Goal: Complete application form: Complete application form

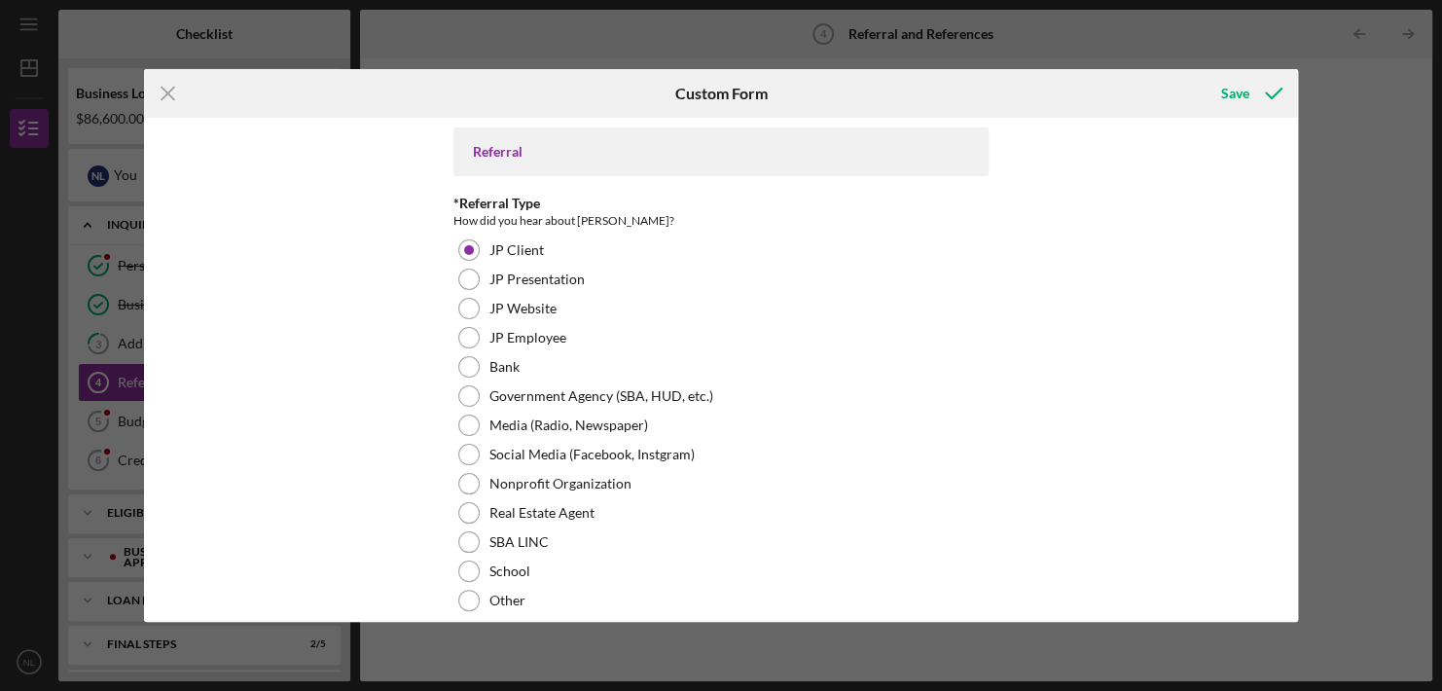
scroll to position [735, 0]
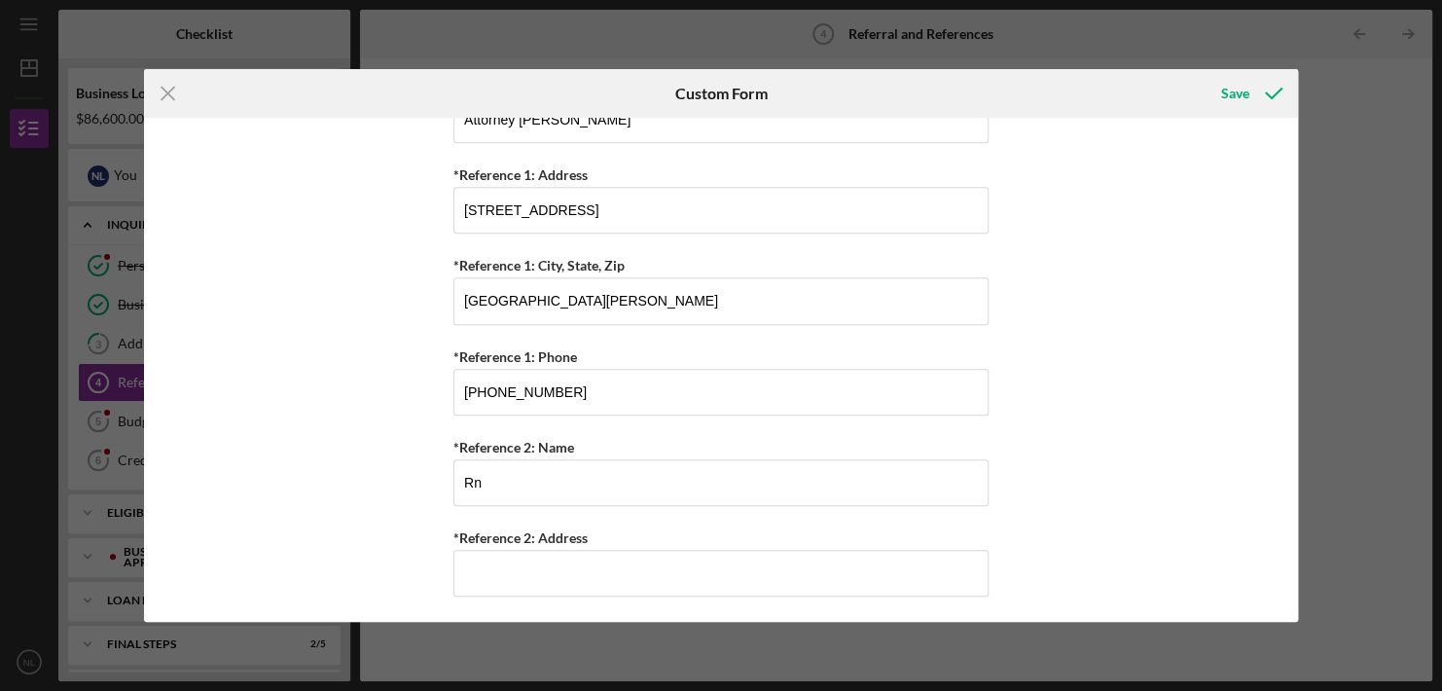
type input "R"
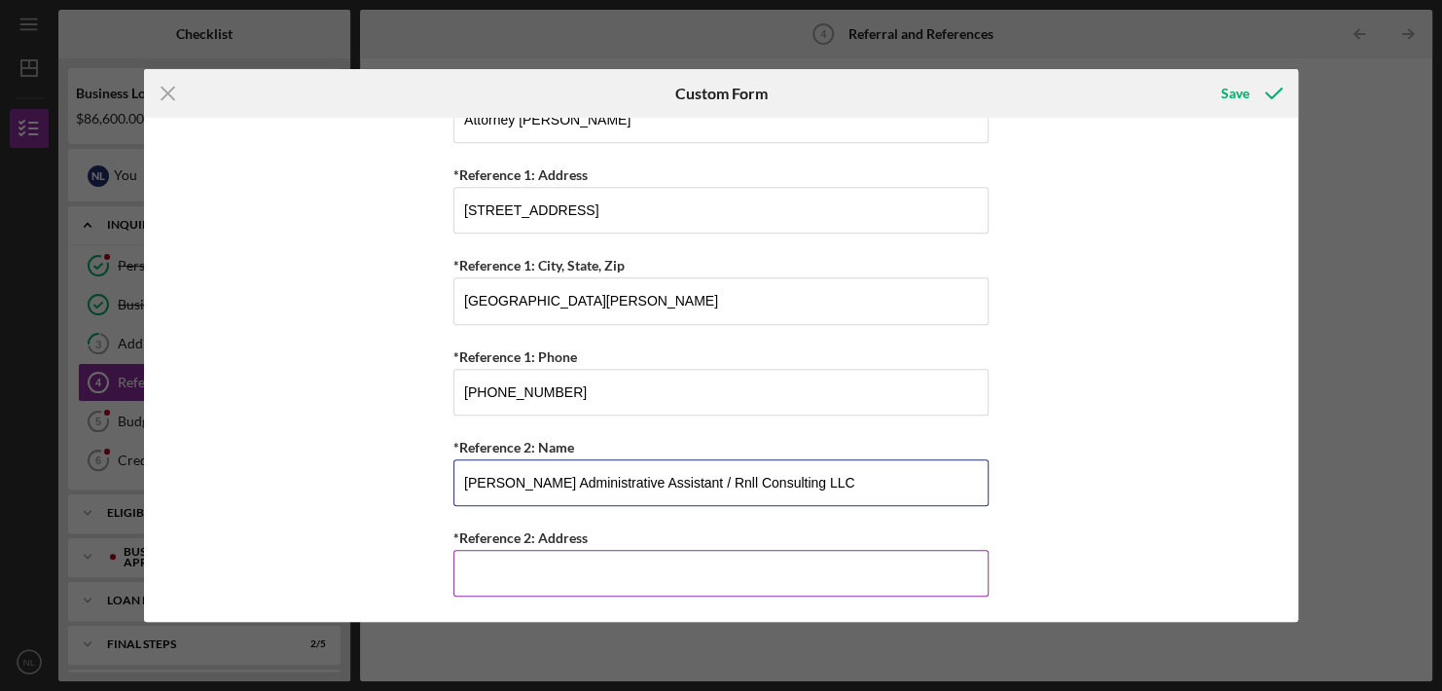
type input "[PERSON_NAME] Administrative Assistant / Rnll Consulting LLC"
click at [529, 553] on input "*Reference 2: Address" at bounding box center [720, 573] width 535 height 47
type input "[GEOGRAPHIC_DATA]"
type input "[PHONE_NUMBER]"
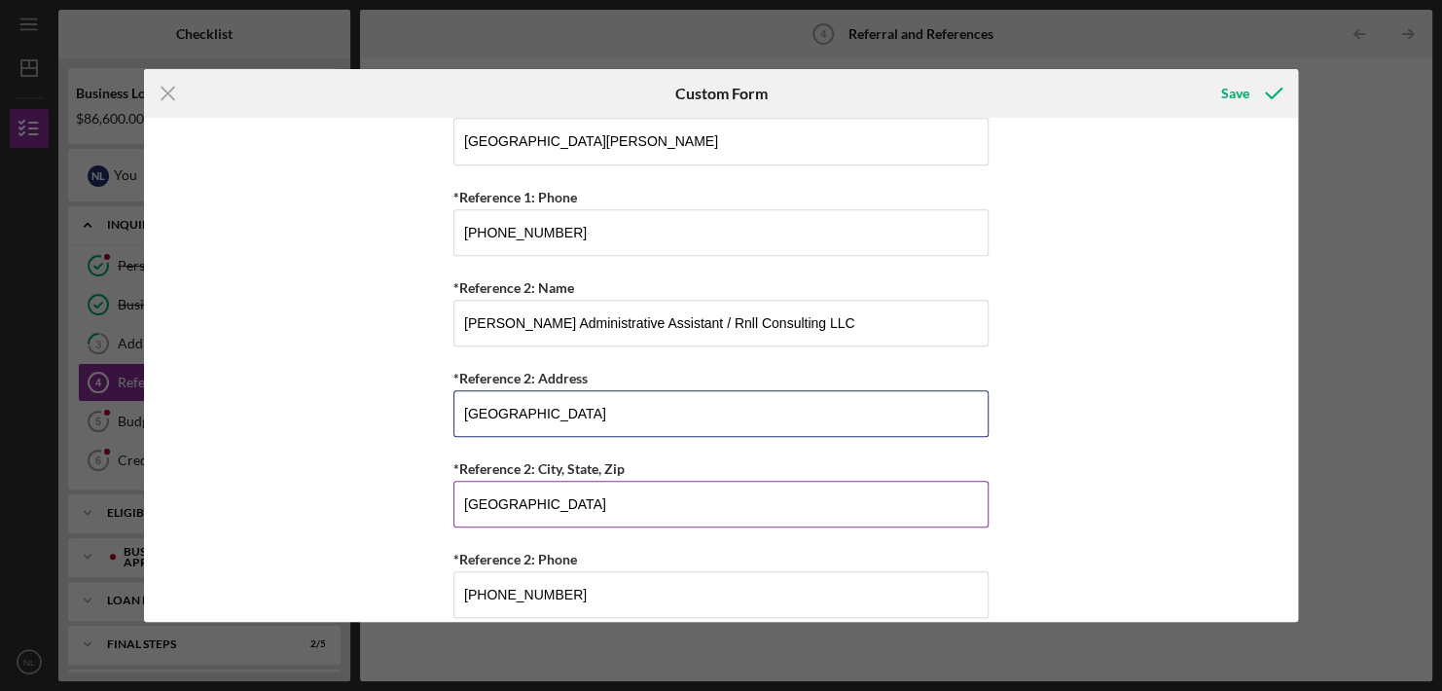
scroll to position [916, 0]
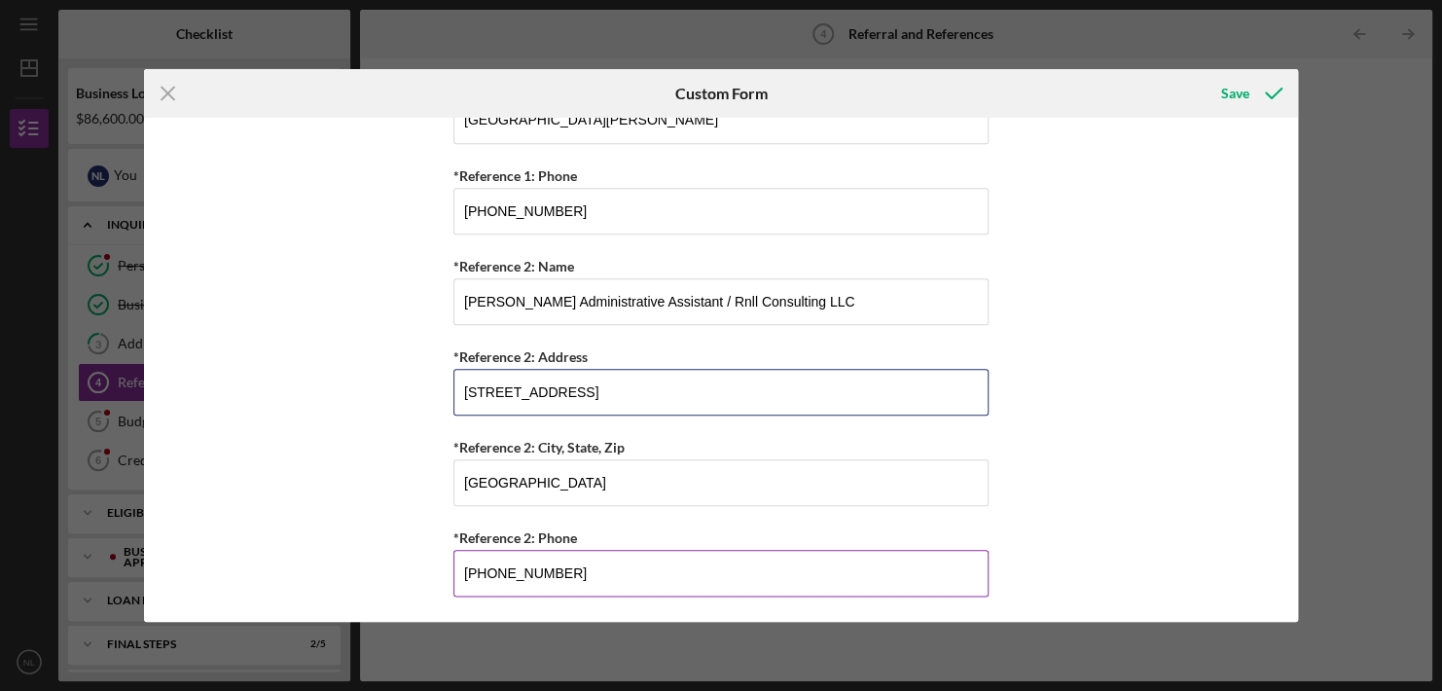
type input "[STREET_ADDRESS]"
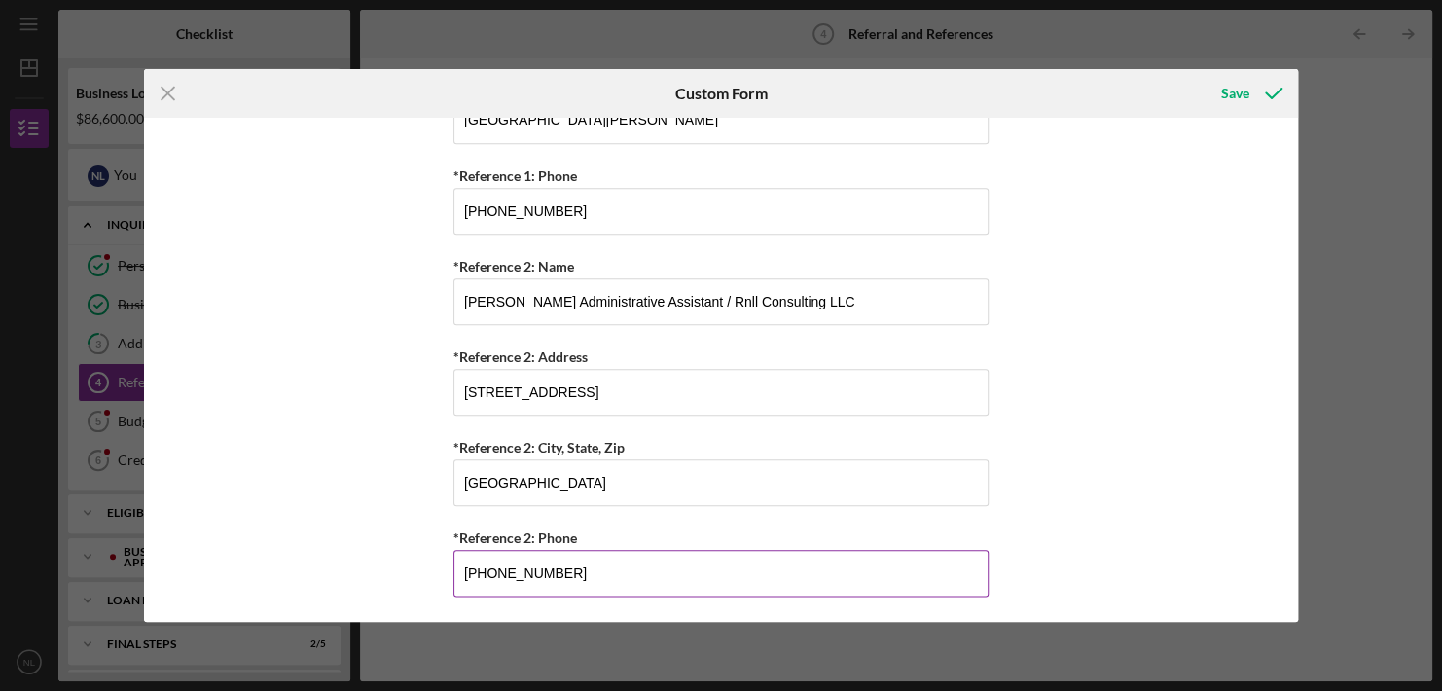
click at [582, 568] on input "[PHONE_NUMBER]" at bounding box center [720, 573] width 535 height 47
type input "(8##) ###-####"
type input "[PHONE_NUMBER]"
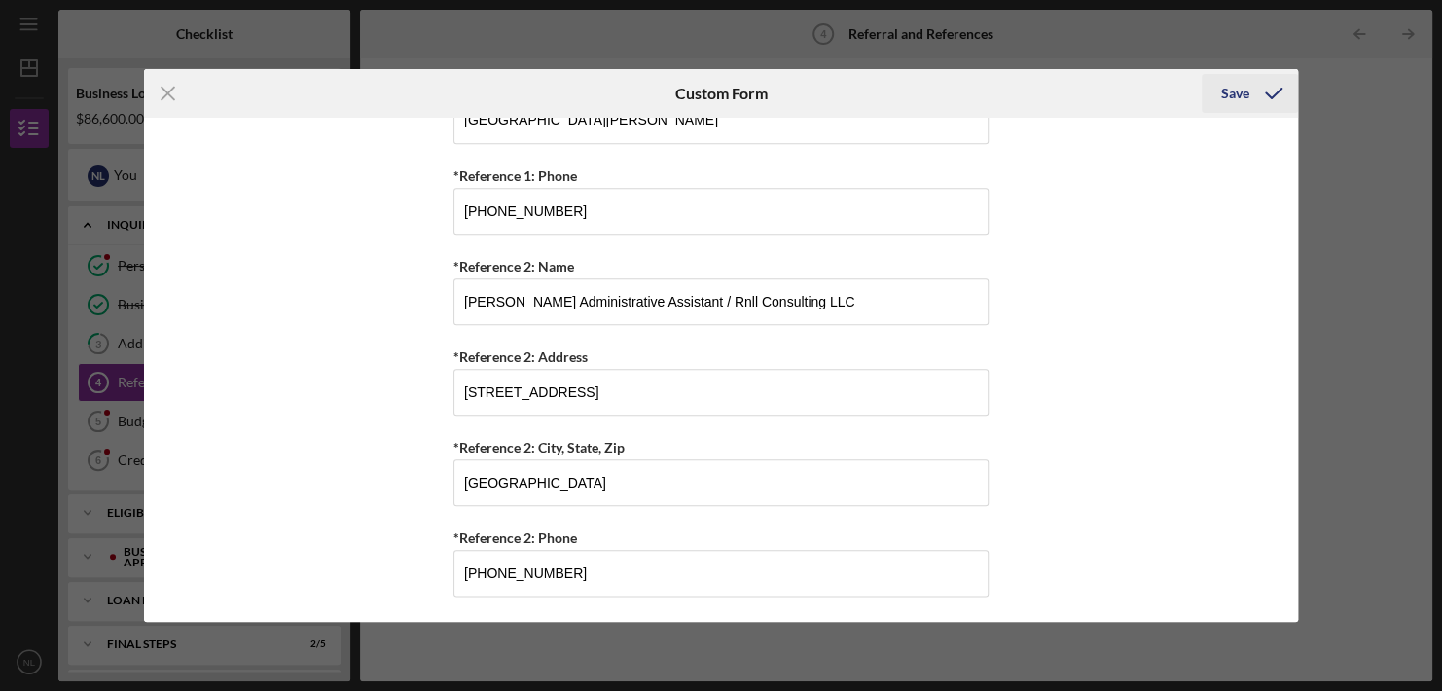
click at [1231, 92] on div "Save" at bounding box center [1235, 93] width 28 height 39
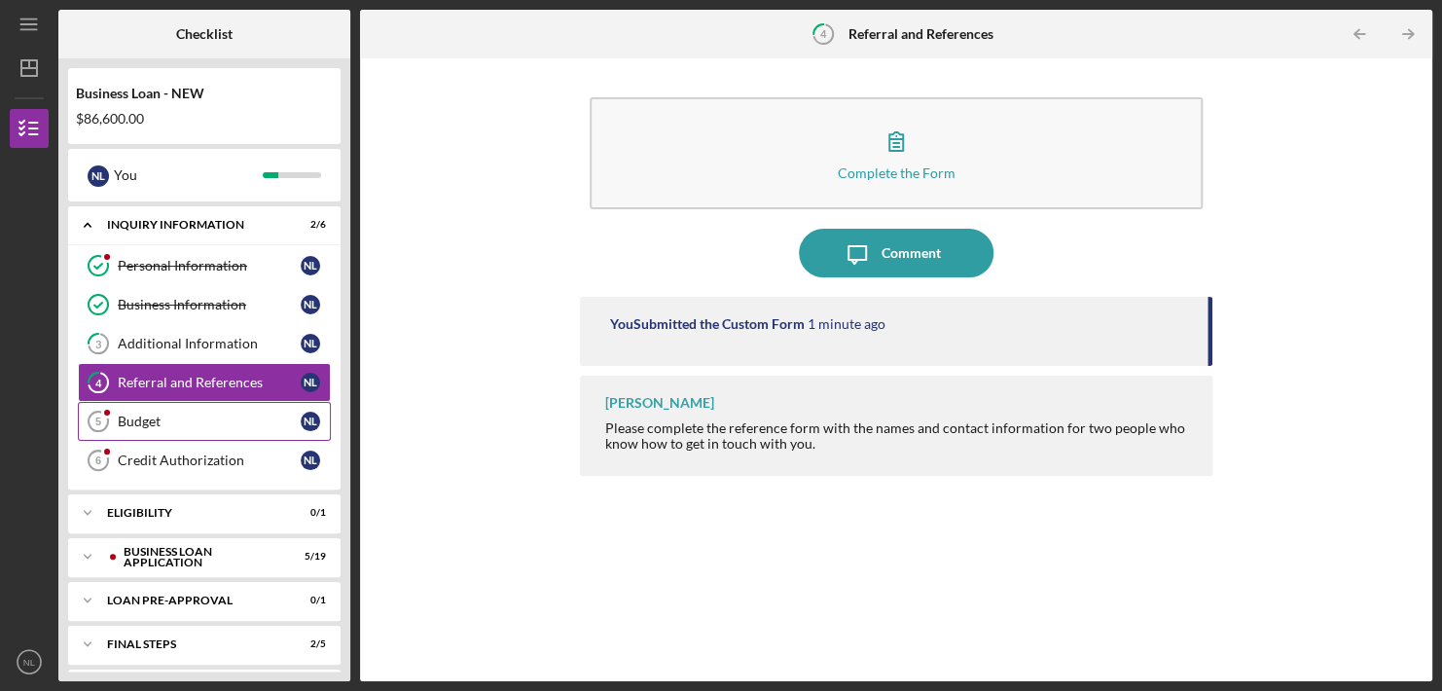
click at [161, 418] on div "Budget" at bounding box center [209, 421] width 183 height 16
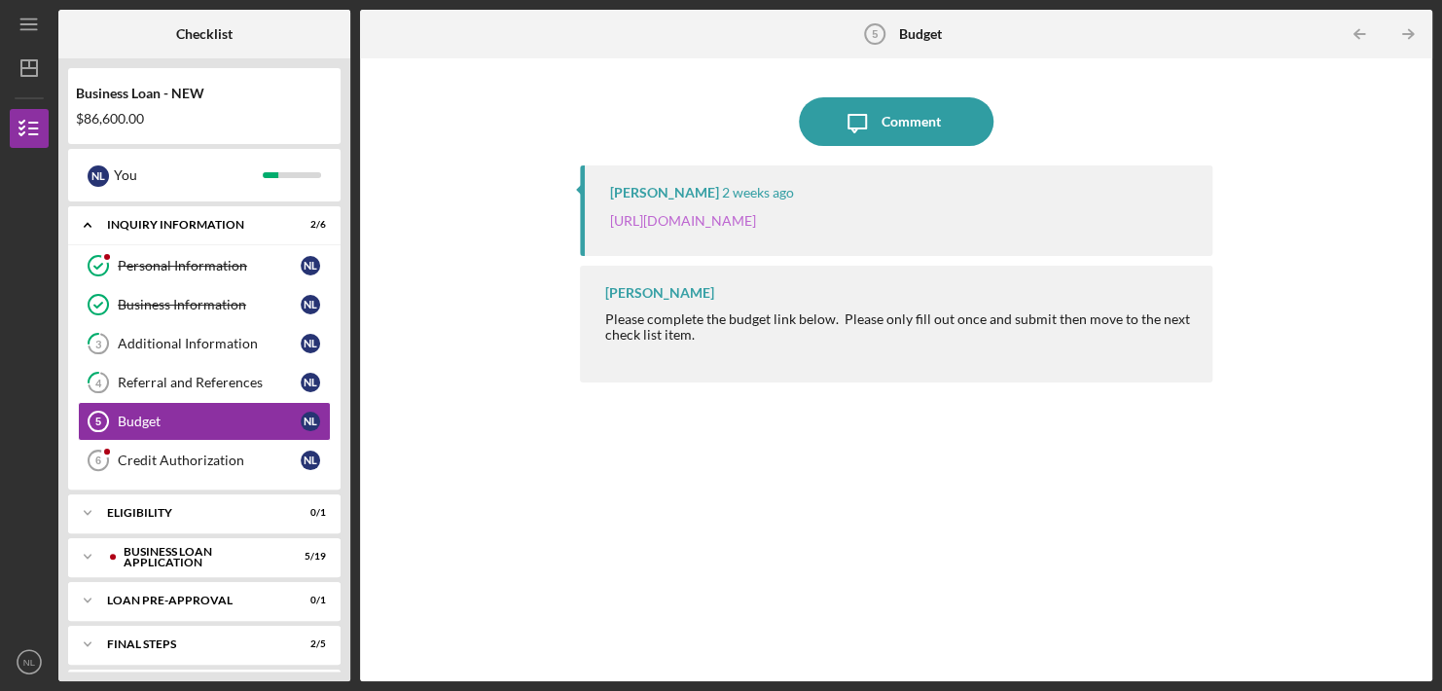
click at [755, 220] on link "[URL][DOMAIN_NAME]" at bounding box center [682, 220] width 146 height 17
